Goal: Navigation & Orientation: Find specific page/section

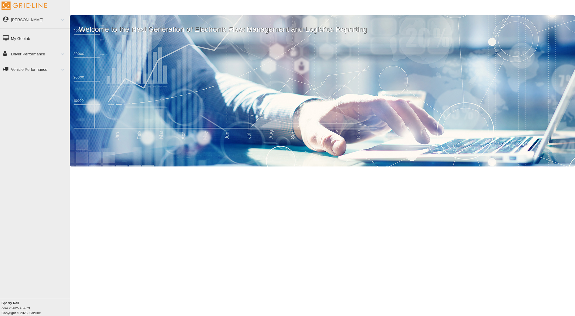
click at [34, 53] on link "Driver Performance" at bounding box center [35, 54] width 70 height 14
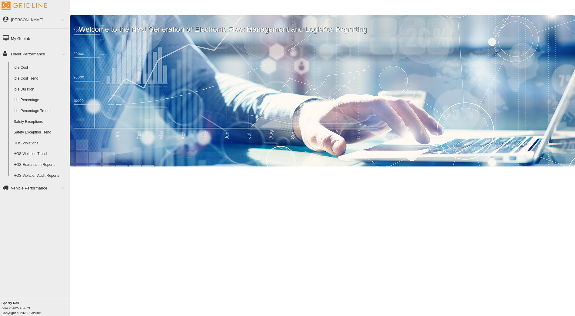
click at [38, 190] on link "Vehicle Performance" at bounding box center [35, 188] width 70 height 14
click at [27, 160] on link "Vehicle Details" at bounding box center [40, 159] width 59 height 11
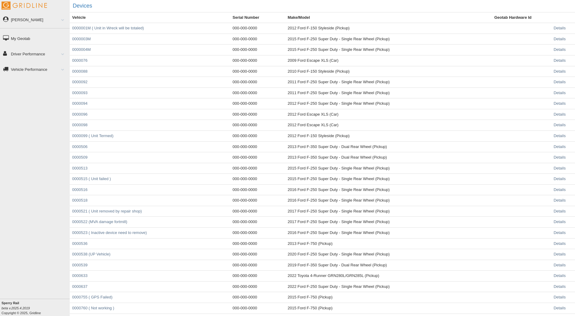
click at [25, 70] on link "Vehicle Performance" at bounding box center [35, 69] width 70 height 14
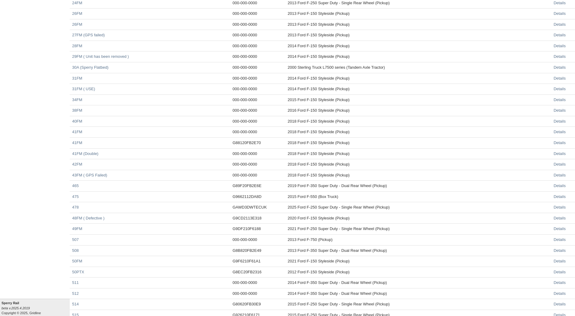
scroll to position [909, 0]
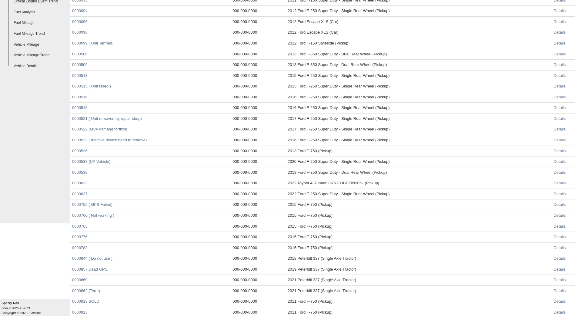
scroll to position [0, 0]
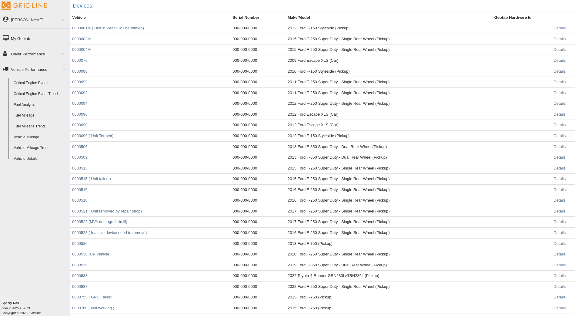
click at [35, 20] on link "[PERSON_NAME]" at bounding box center [35, 20] width 70 height 14
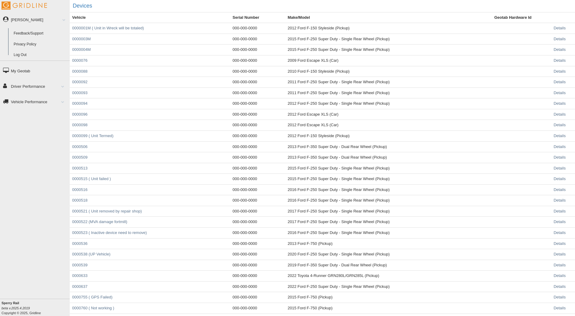
click at [21, 103] on link "Vehicle Performance" at bounding box center [35, 102] width 70 height 14
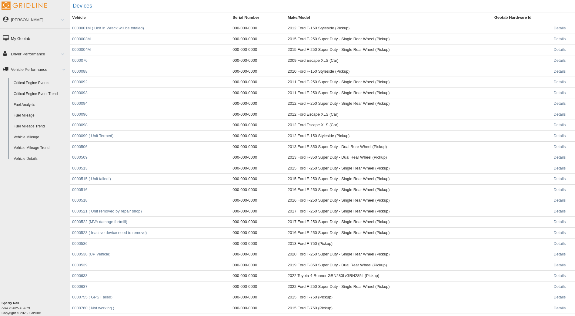
click at [31, 93] on link "Critical Engine Event Trend" at bounding box center [40, 94] width 59 height 11
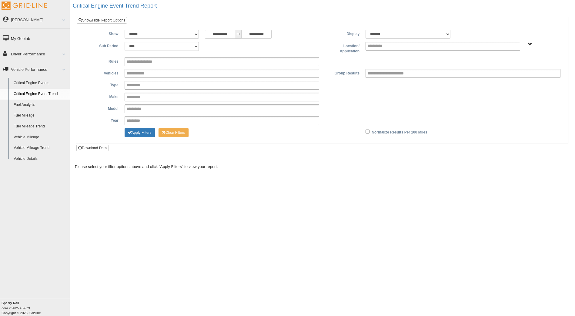
click at [28, 81] on link "Critical Engine Events" at bounding box center [40, 83] width 59 height 11
click at [22, 19] on link "[PERSON_NAME]" at bounding box center [35, 20] width 70 height 14
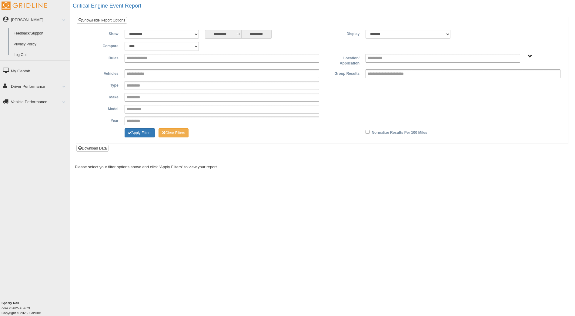
drag, startPoint x: 21, startPoint y: 21, endPoint x: 9, endPoint y: 22, distance: 12.3
click at [9, 22] on link "[PERSON_NAME]" at bounding box center [35, 20] width 70 height 14
click at [17, 38] on link "My Geotab" at bounding box center [35, 39] width 70 height 14
